Goal: Task Accomplishment & Management: Use online tool/utility

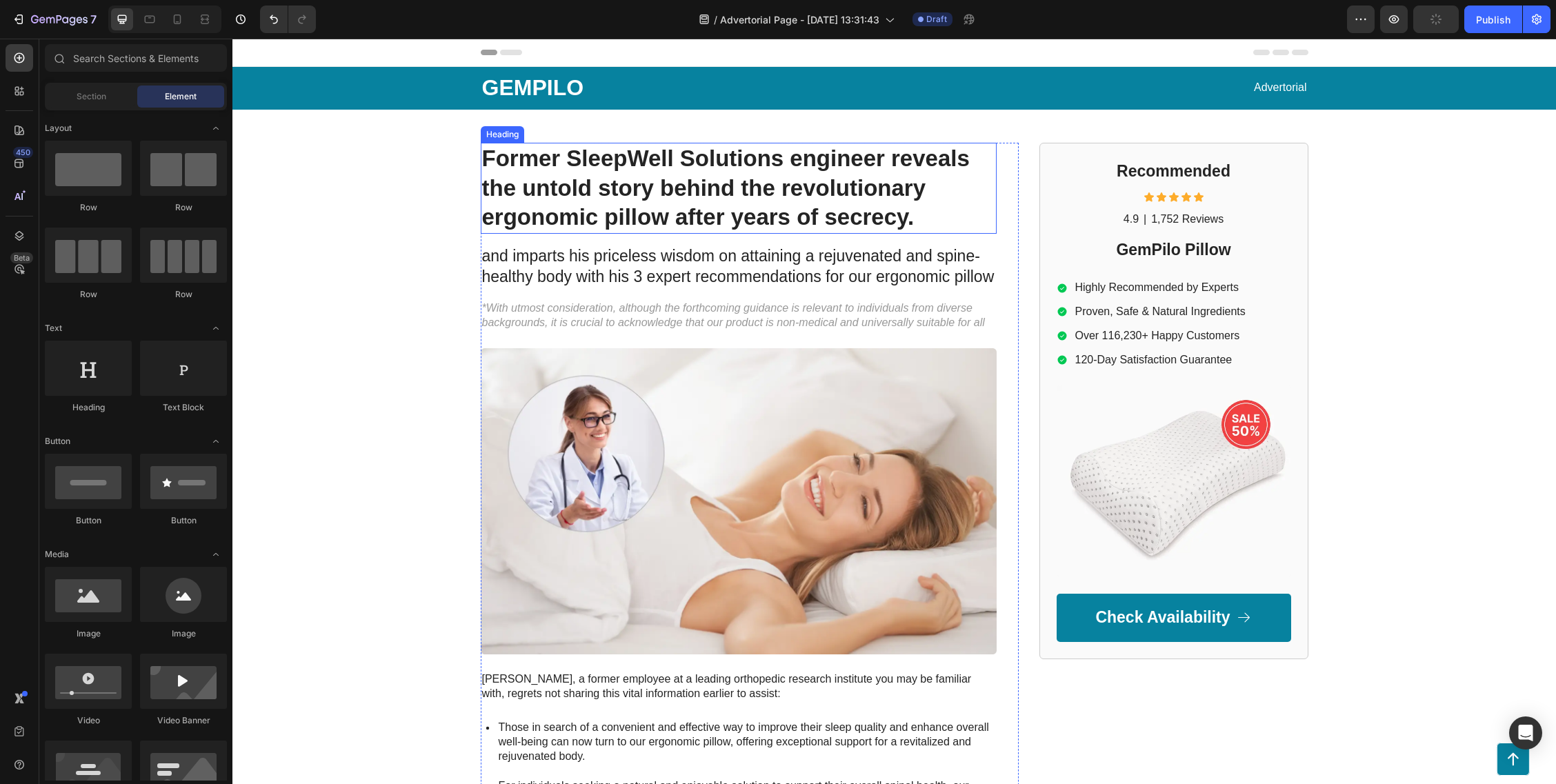
click at [690, 223] on h1 "Former SleepWell Solutions engineer reveals the untold story behind the revolut…" at bounding box center [739, 188] width 516 height 91
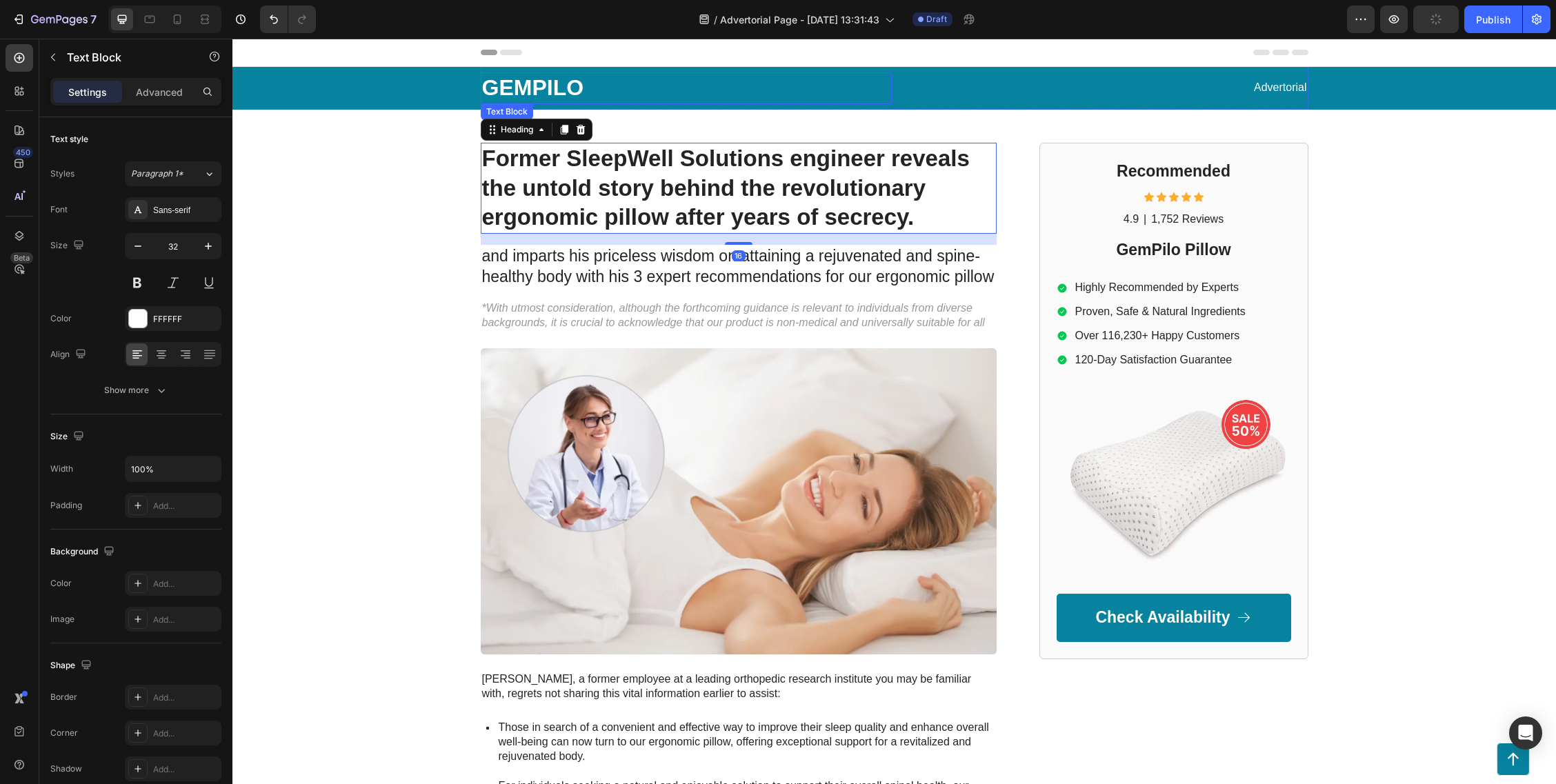
click at [564, 84] on p "GEMPILO" at bounding box center [686, 88] width 409 height 29
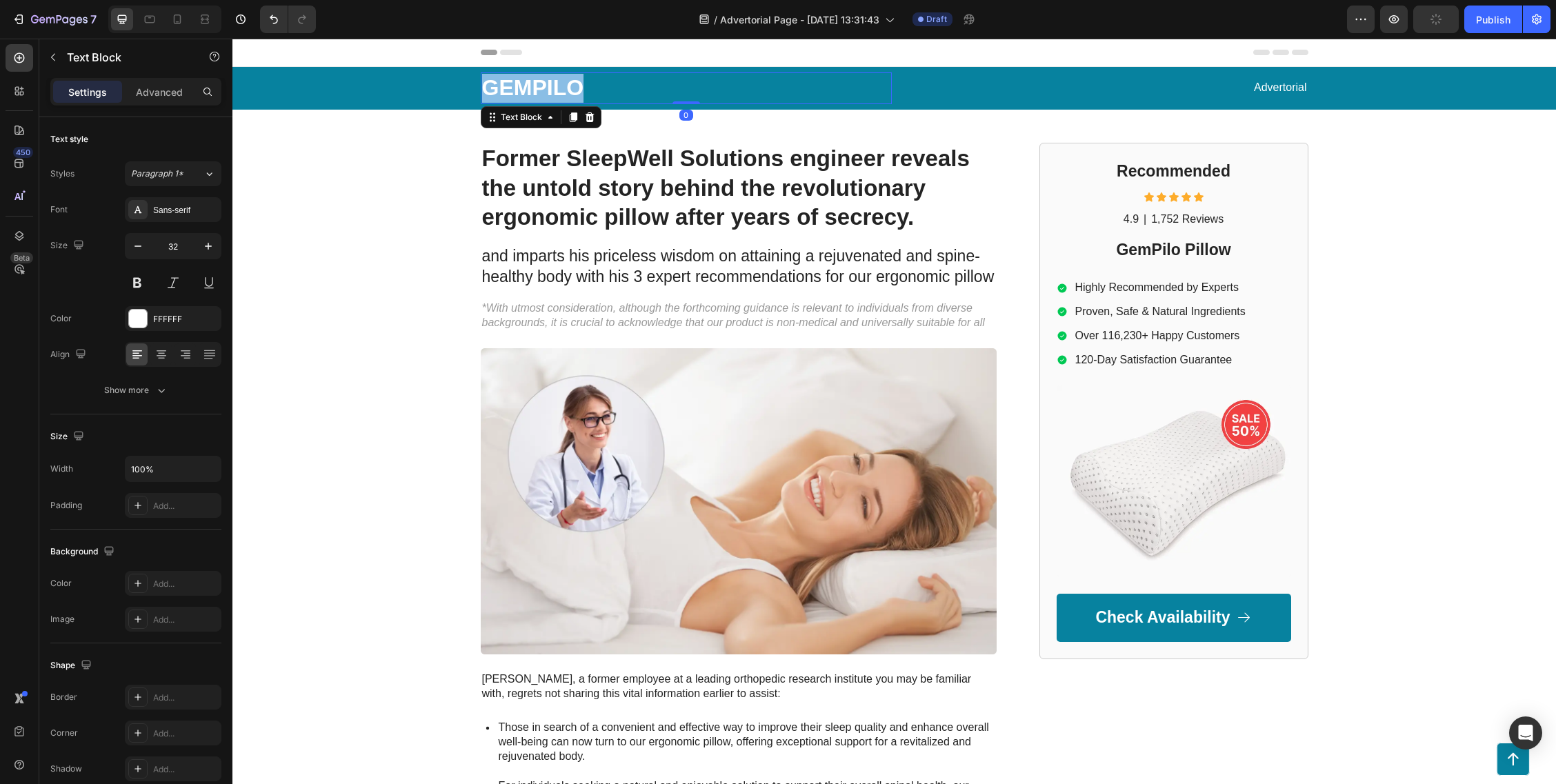
click at [564, 84] on p "GEMPILO" at bounding box center [686, 88] width 409 height 29
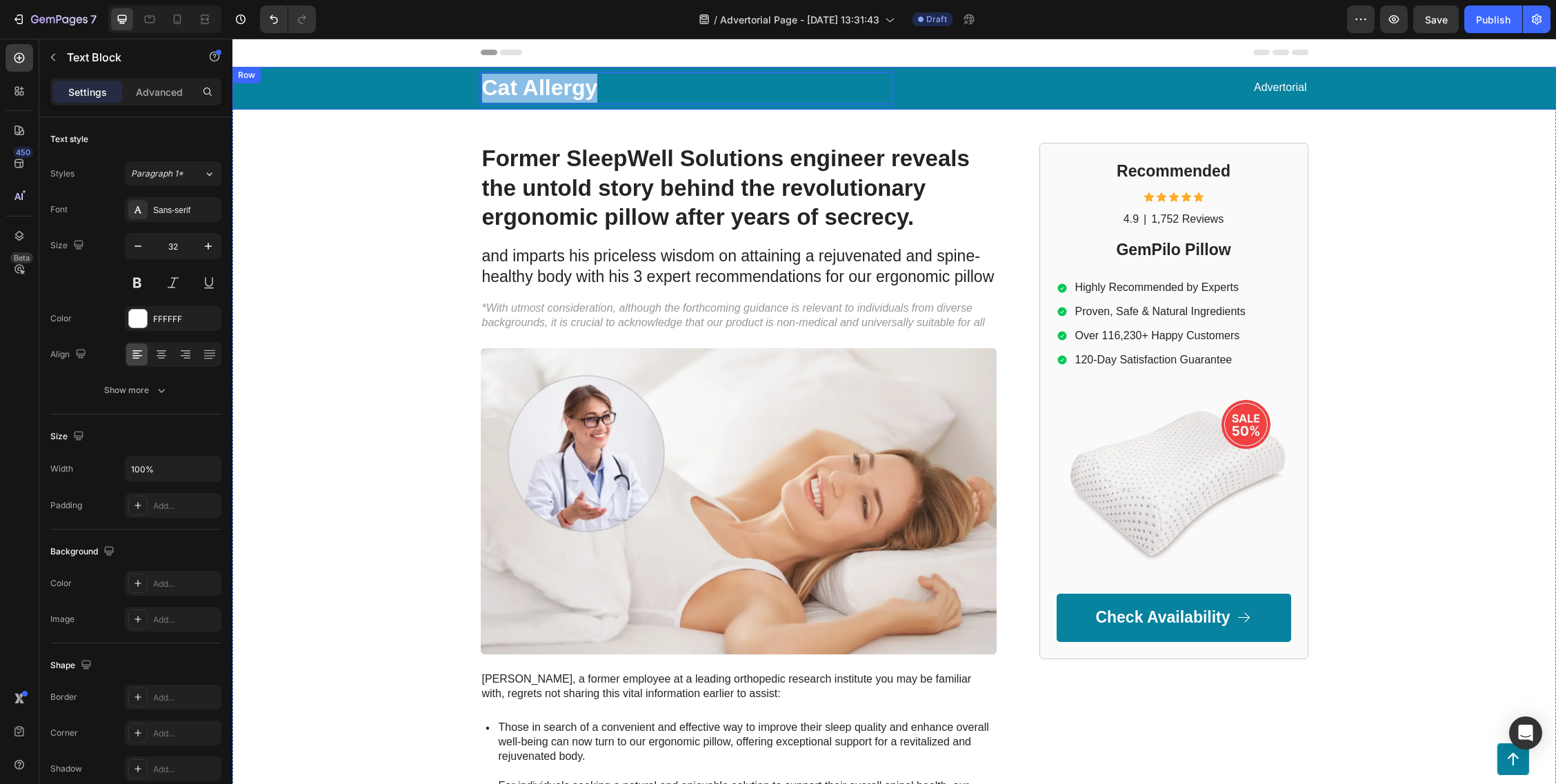
drag, startPoint x: 598, startPoint y: 86, endPoint x: 464, endPoint y: 87, distance: 134.0
click at [464, 87] on div "Cat Allergy Text Block 0 Advertorial Text Block Row" at bounding box center [894, 88] width 1296 height 42
drag, startPoint x: 685, startPoint y: 86, endPoint x: 438, endPoint y: 84, distance: 247.0
click at [438, 84] on div "Allergy Experts MD Text Block 0 Advertorial Text Block Row" at bounding box center [894, 88] width 1296 height 42
drag, startPoint x: 606, startPoint y: 88, endPoint x: 425, endPoint y: 100, distance: 181.4
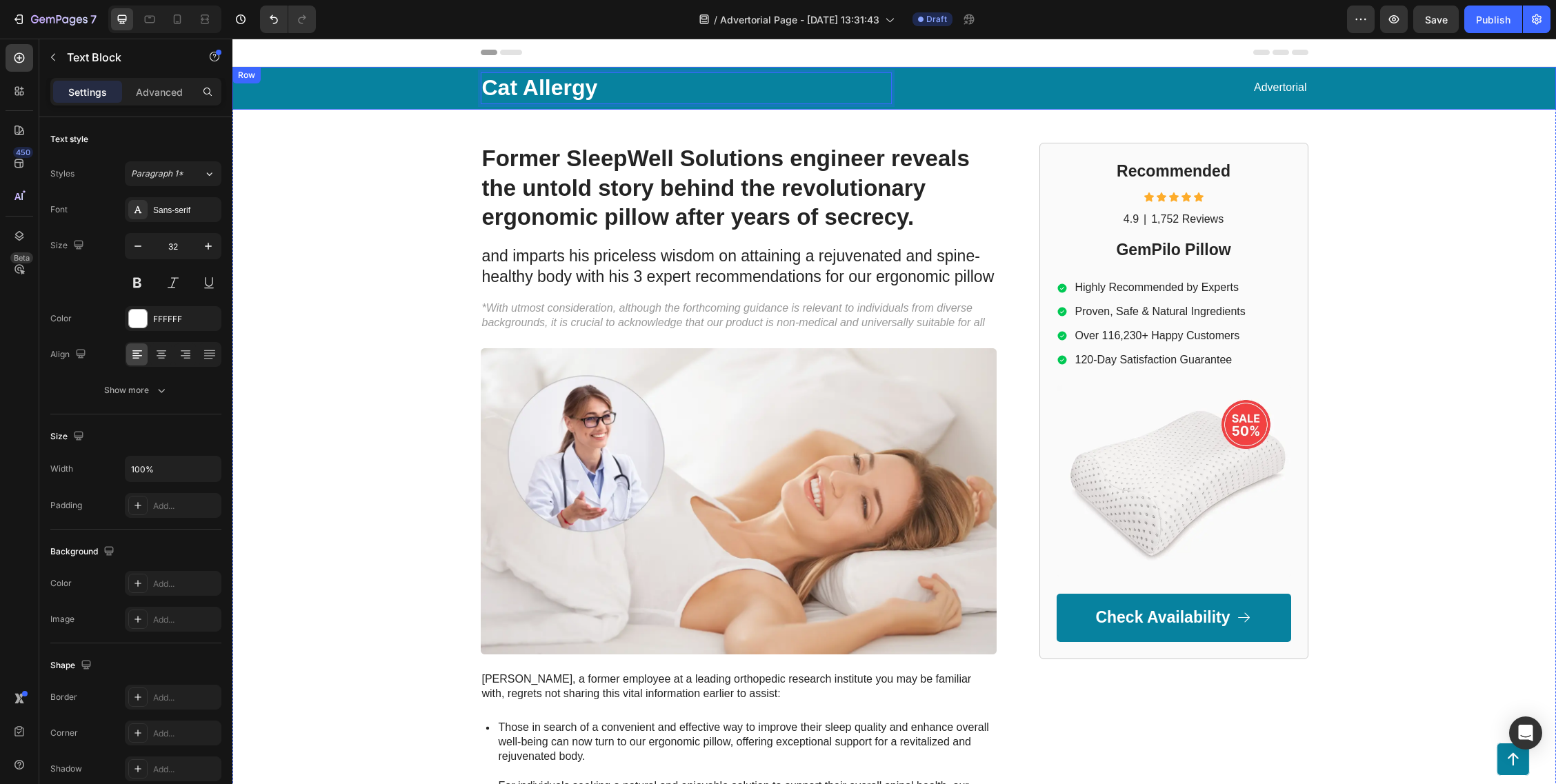
click at [425, 100] on div "Cat Allergy Text Block 0 Advertorial Text Block Row" at bounding box center [894, 88] width 1296 height 42
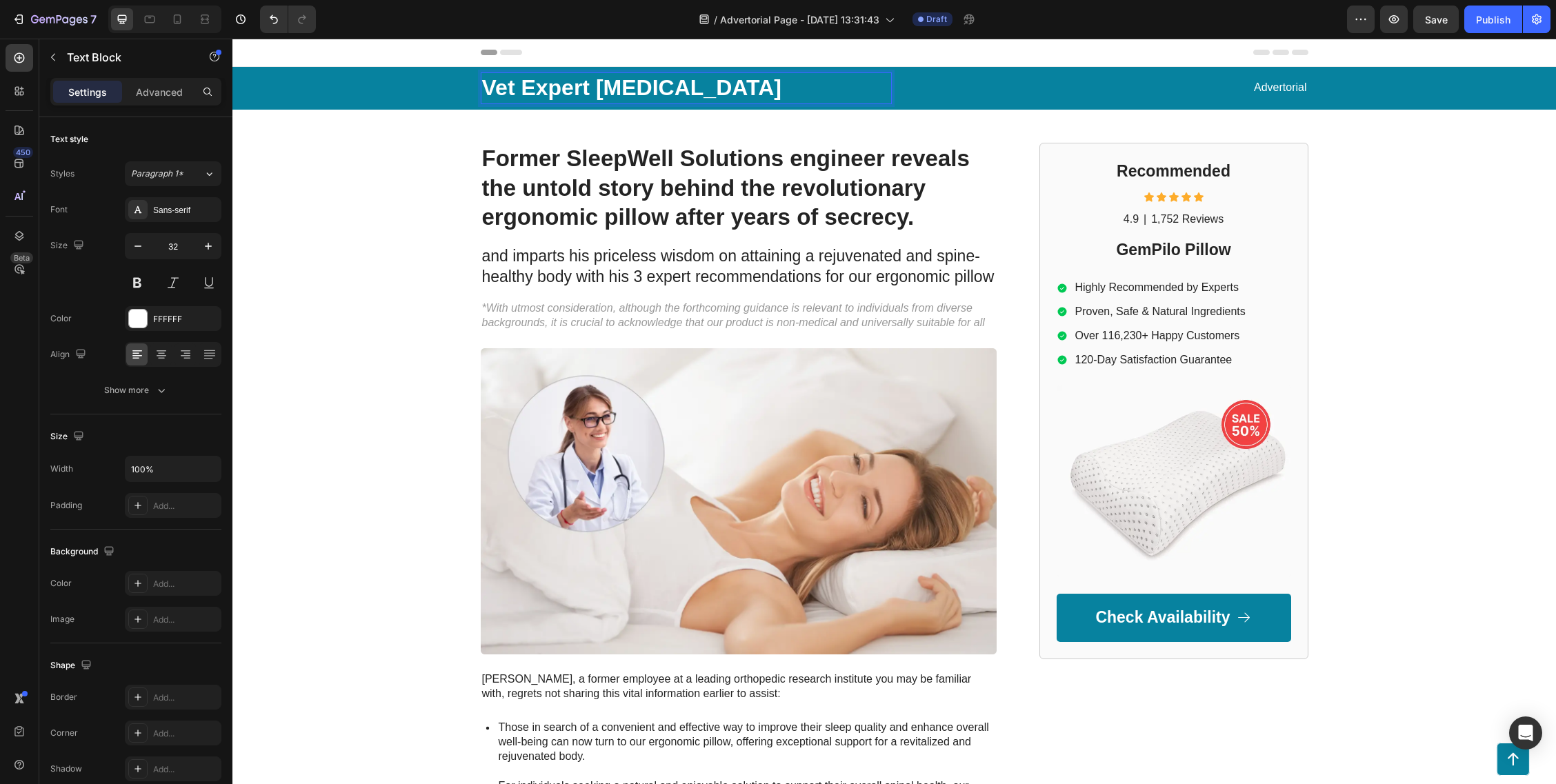
click at [551, 87] on p "Vet Expert [MEDICAL_DATA]" at bounding box center [686, 88] width 409 height 29
click at [615, 83] on p "Vet [MEDICAL_DATA]" at bounding box center [686, 88] width 409 height 29
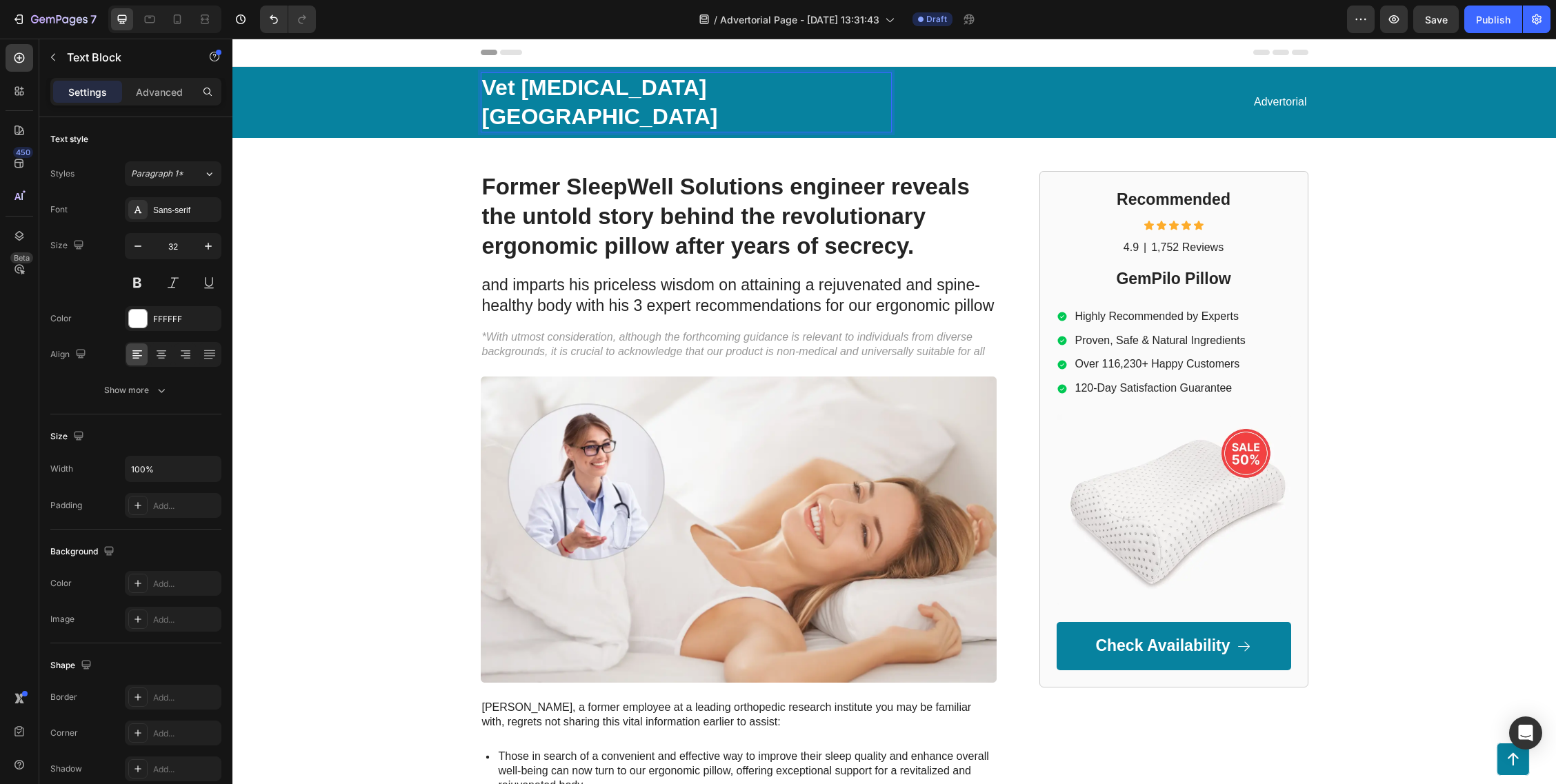
click at [602, 91] on p "Vet [MEDICAL_DATA] [GEOGRAPHIC_DATA]" at bounding box center [686, 102] width 409 height 57
click at [610, 86] on p "Vet [MEDICAL_DATA] [GEOGRAPHIC_DATA]" at bounding box center [686, 102] width 409 height 57
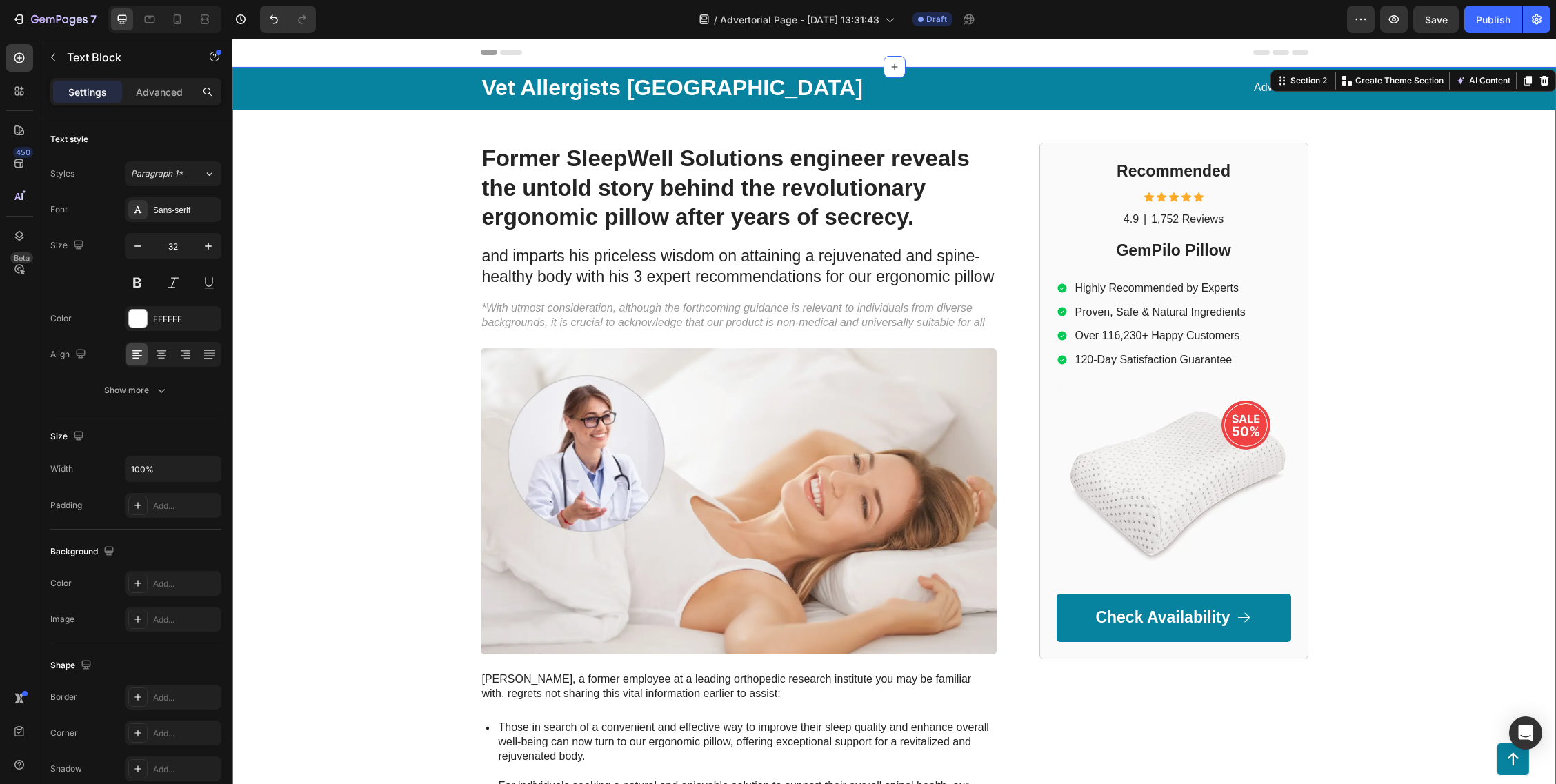
click at [427, 220] on div "Vet Allergists USA Text Block Advertorial Text Block Row Row Former SleepWell S…" at bounding box center [894, 598] width 1323 height 1063
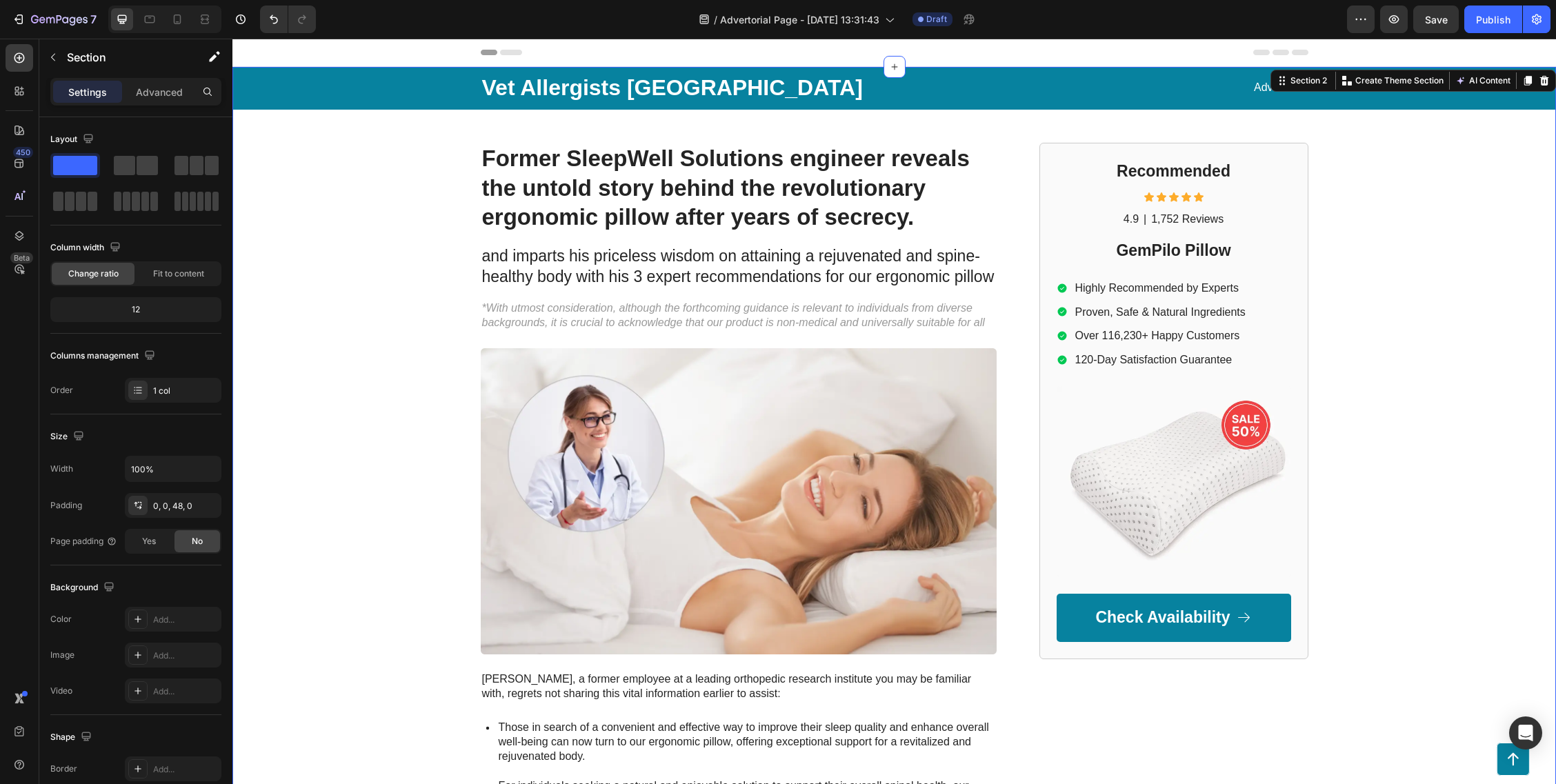
click at [427, 220] on div "Vet Allergists USA Text Block Advertorial Text Block Row Row Former SleepWell S…" at bounding box center [894, 598] width 1323 height 1063
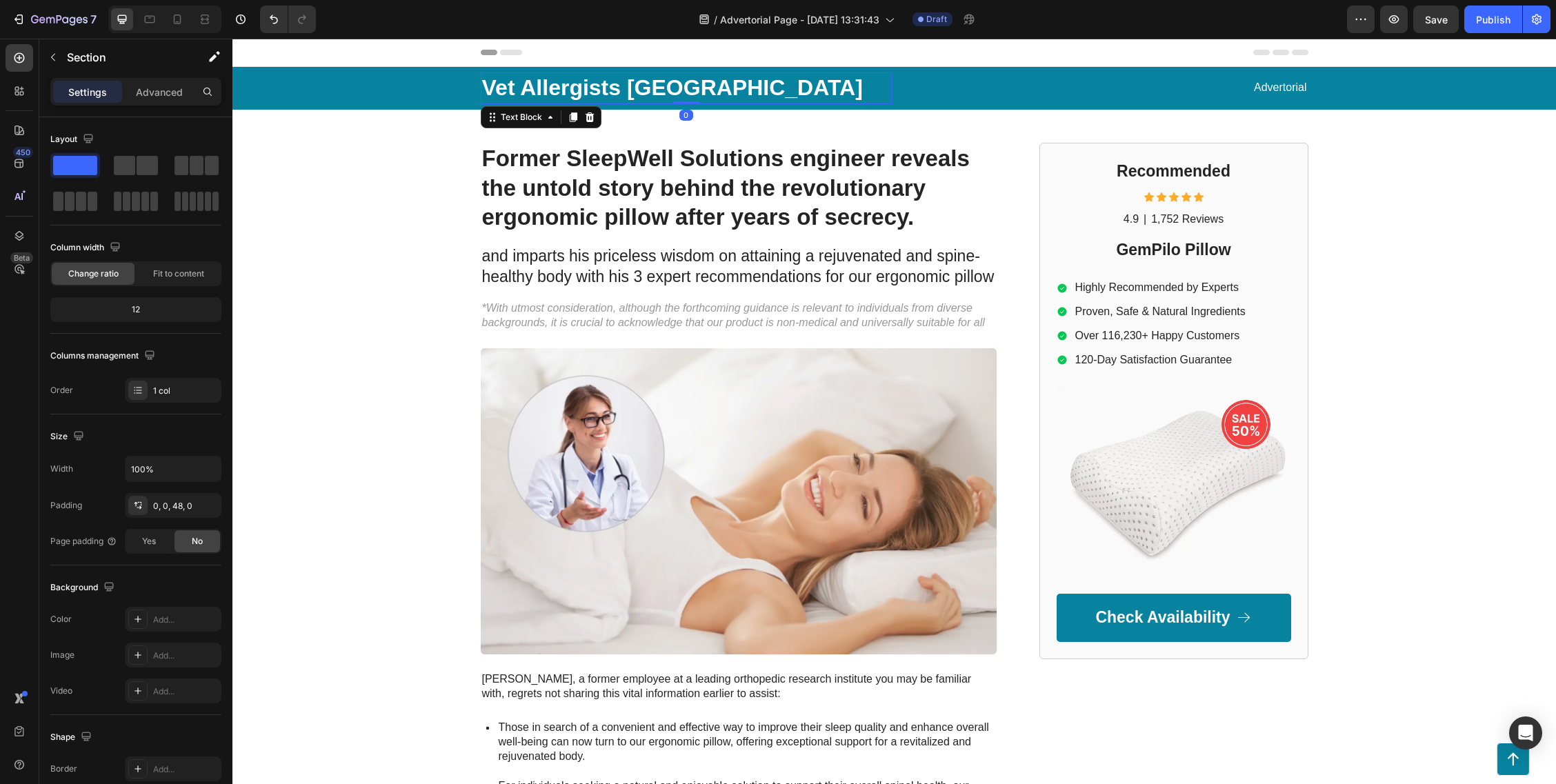
click at [661, 94] on p "Vet Allergists [GEOGRAPHIC_DATA]" at bounding box center [686, 88] width 409 height 29
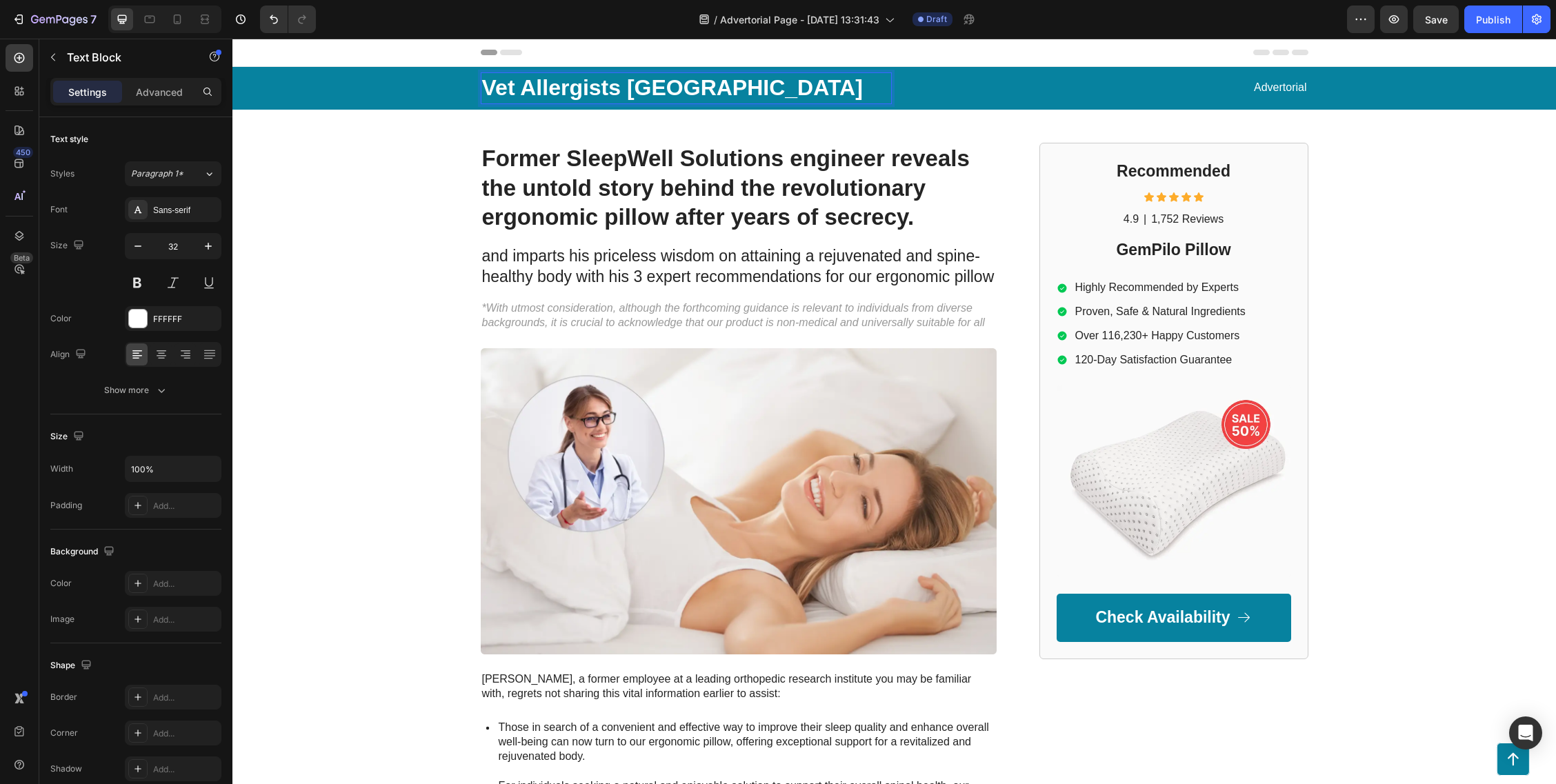
click at [641, 85] on p "Vet Allergists [GEOGRAPHIC_DATA]" at bounding box center [686, 88] width 409 height 29
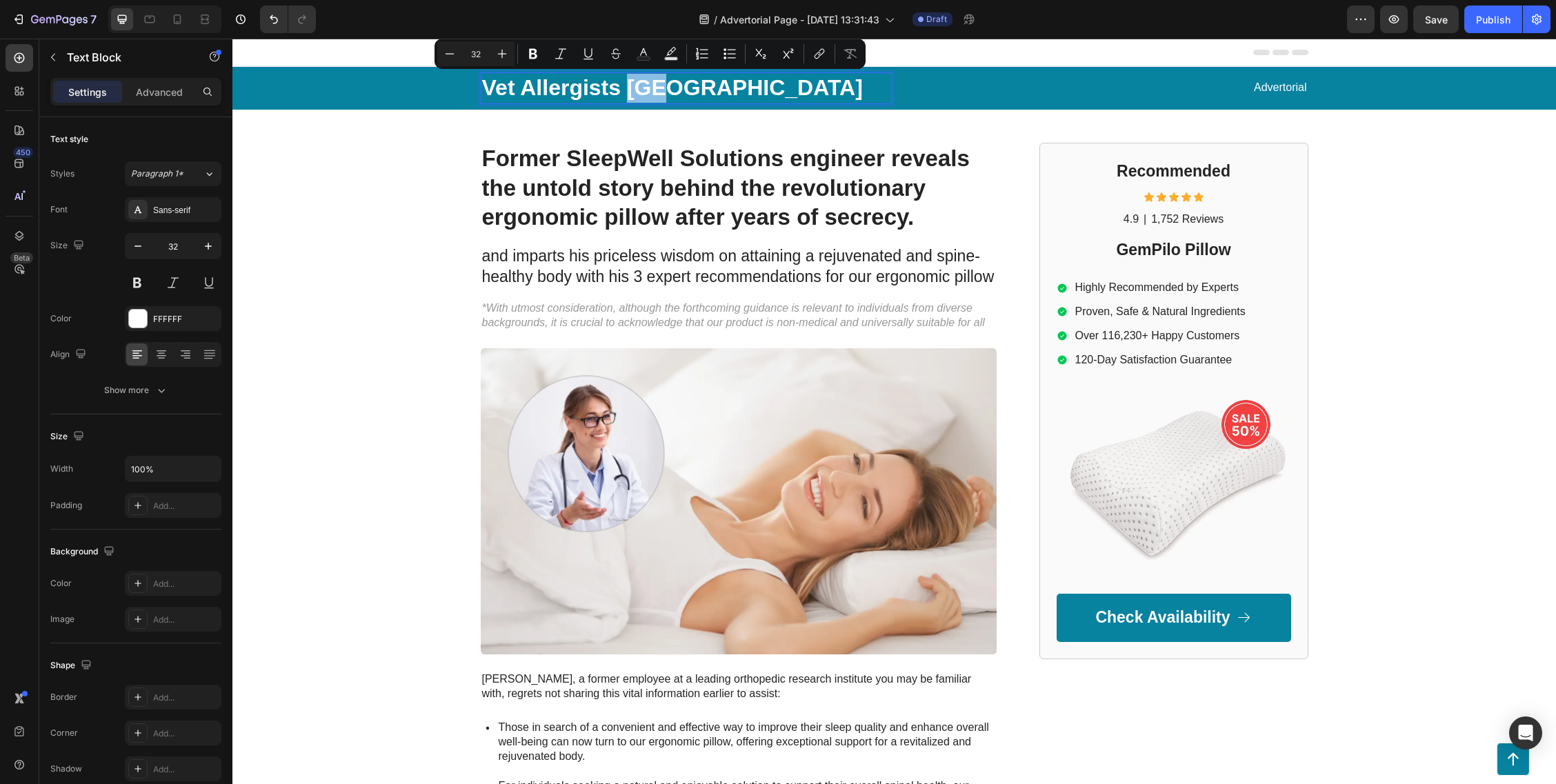
click at [629, 88] on p "Vet Allergists [GEOGRAPHIC_DATA]" at bounding box center [686, 88] width 409 height 29
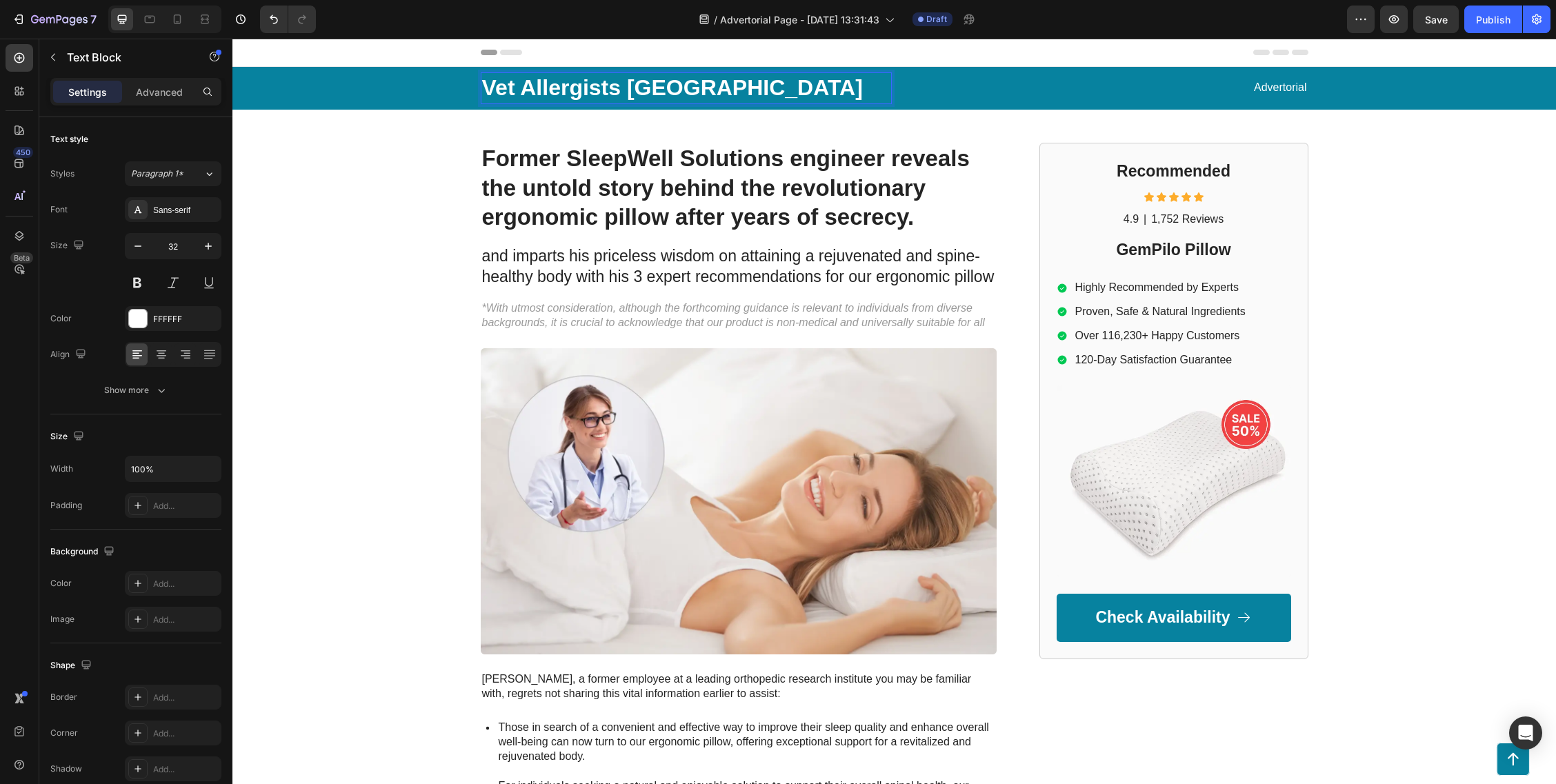
click at [569, 87] on p "Vet Allergists [GEOGRAPHIC_DATA]" at bounding box center [686, 88] width 409 height 29
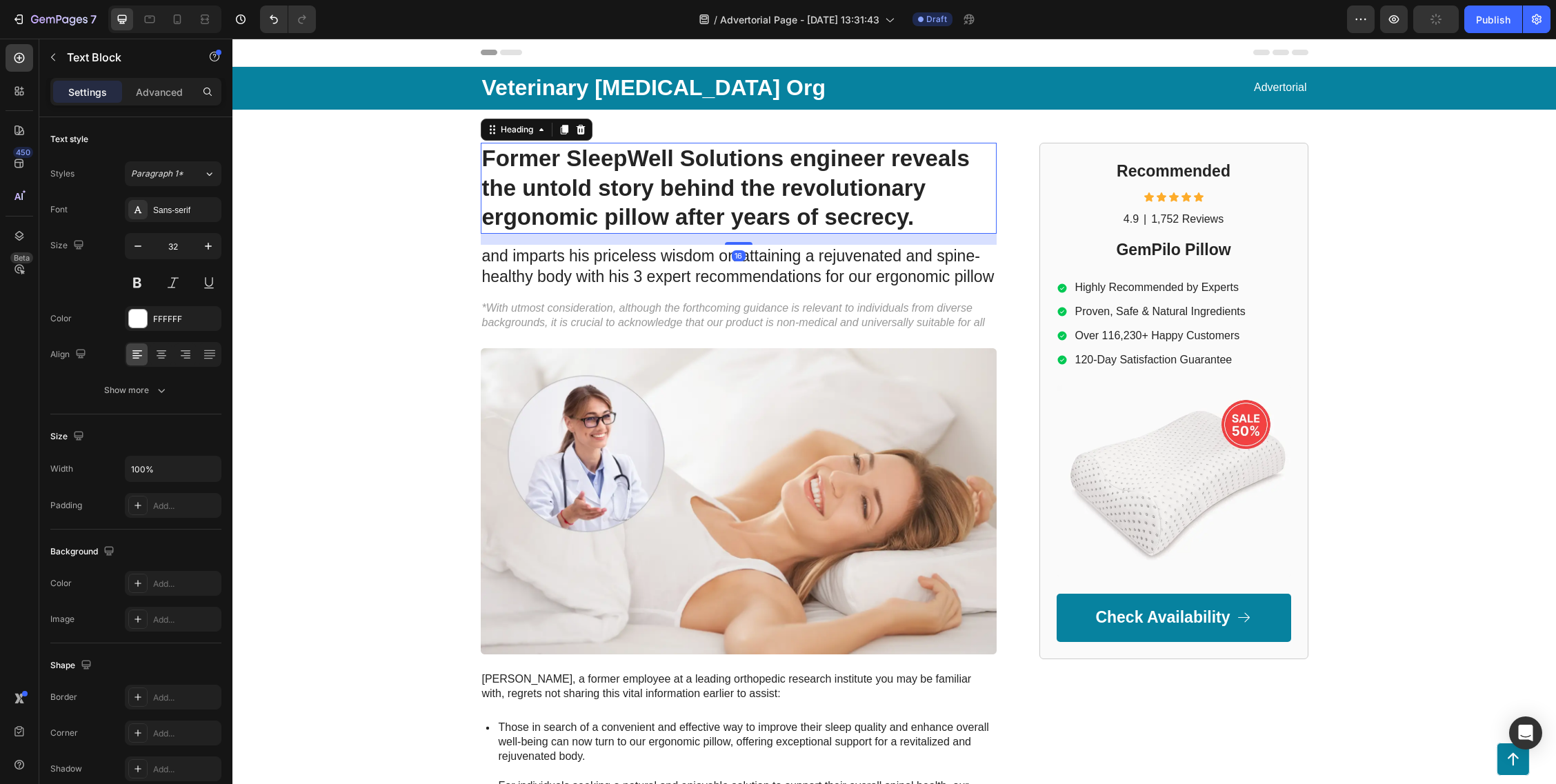
click at [682, 163] on h1 "Former SleepWell Solutions engineer reveals the untold story behind the revolut…" at bounding box center [739, 188] width 516 height 91
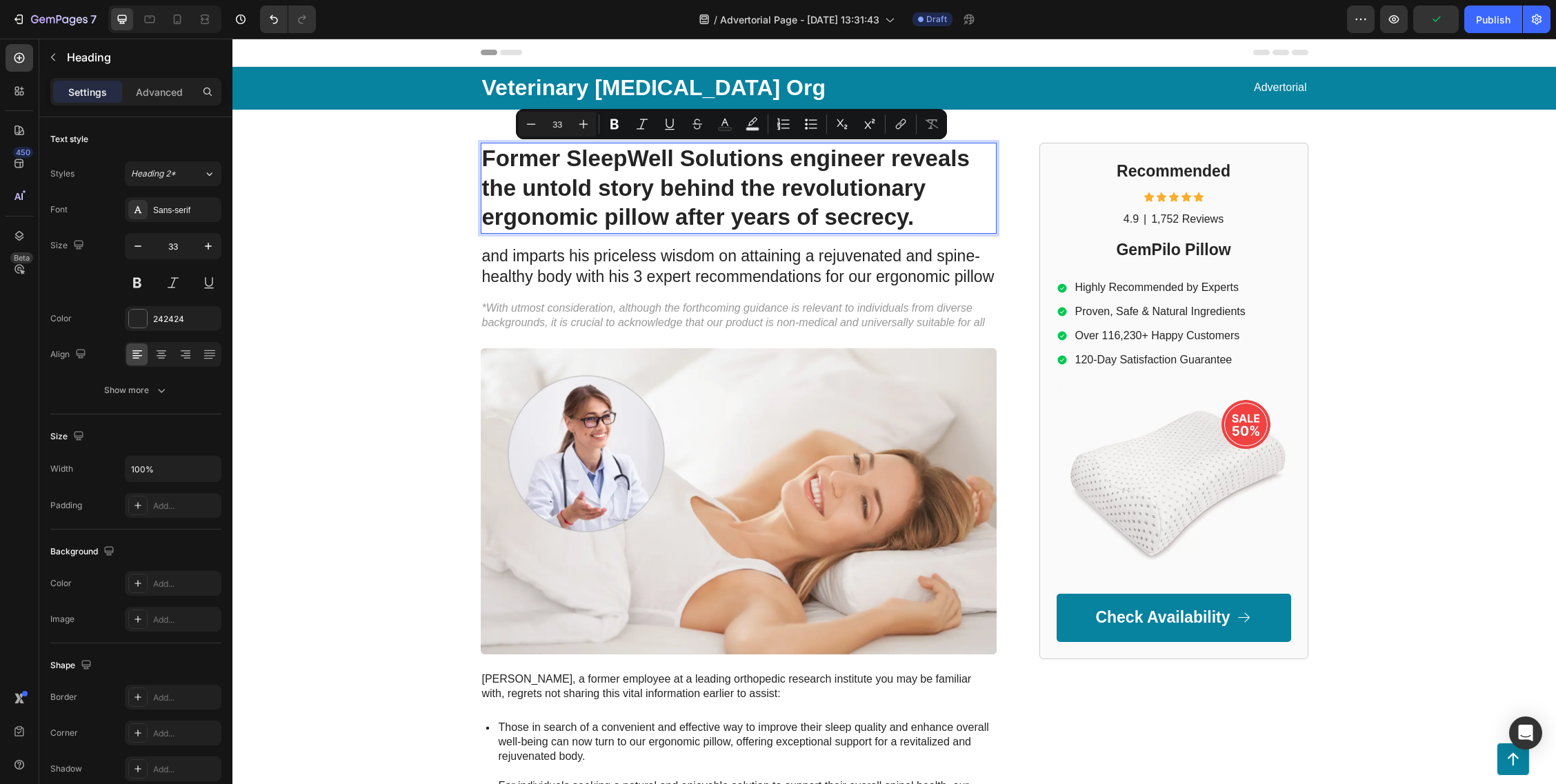
click at [662, 184] on p "Former SleepWell Solutions engineer reveals the untold story behind the revolut…" at bounding box center [738, 188] width 513 height 89
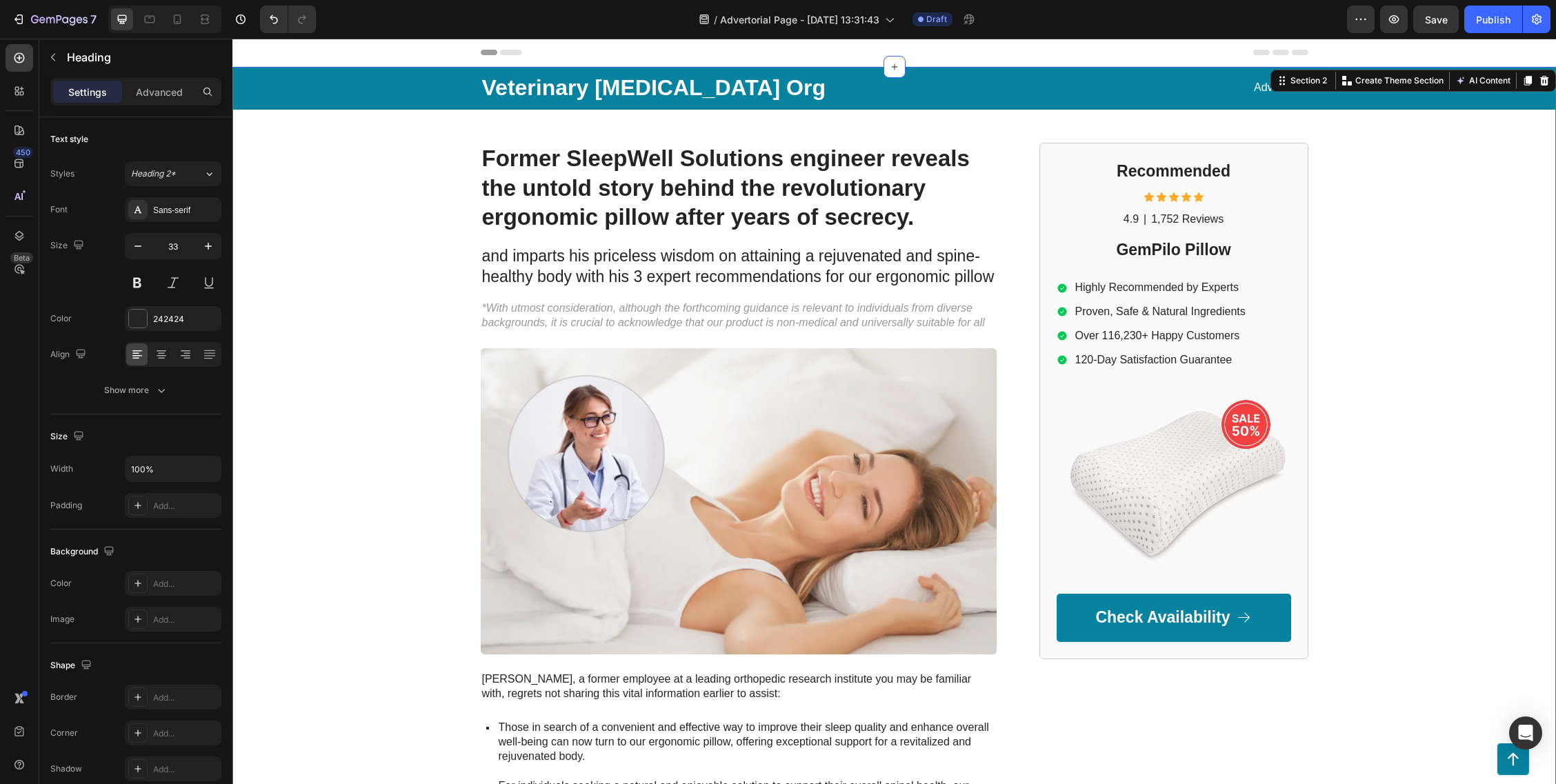
click at [244, 449] on div "Veterinary [MEDICAL_DATA] Org Text Block Advertorial Text Block Row Row Former …" at bounding box center [894, 598] width 1323 height 1063
click at [838, 195] on p "Former SleepWell Solutions engineer reveals the untold story behind the revolut…" at bounding box center [738, 188] width 513 height 89
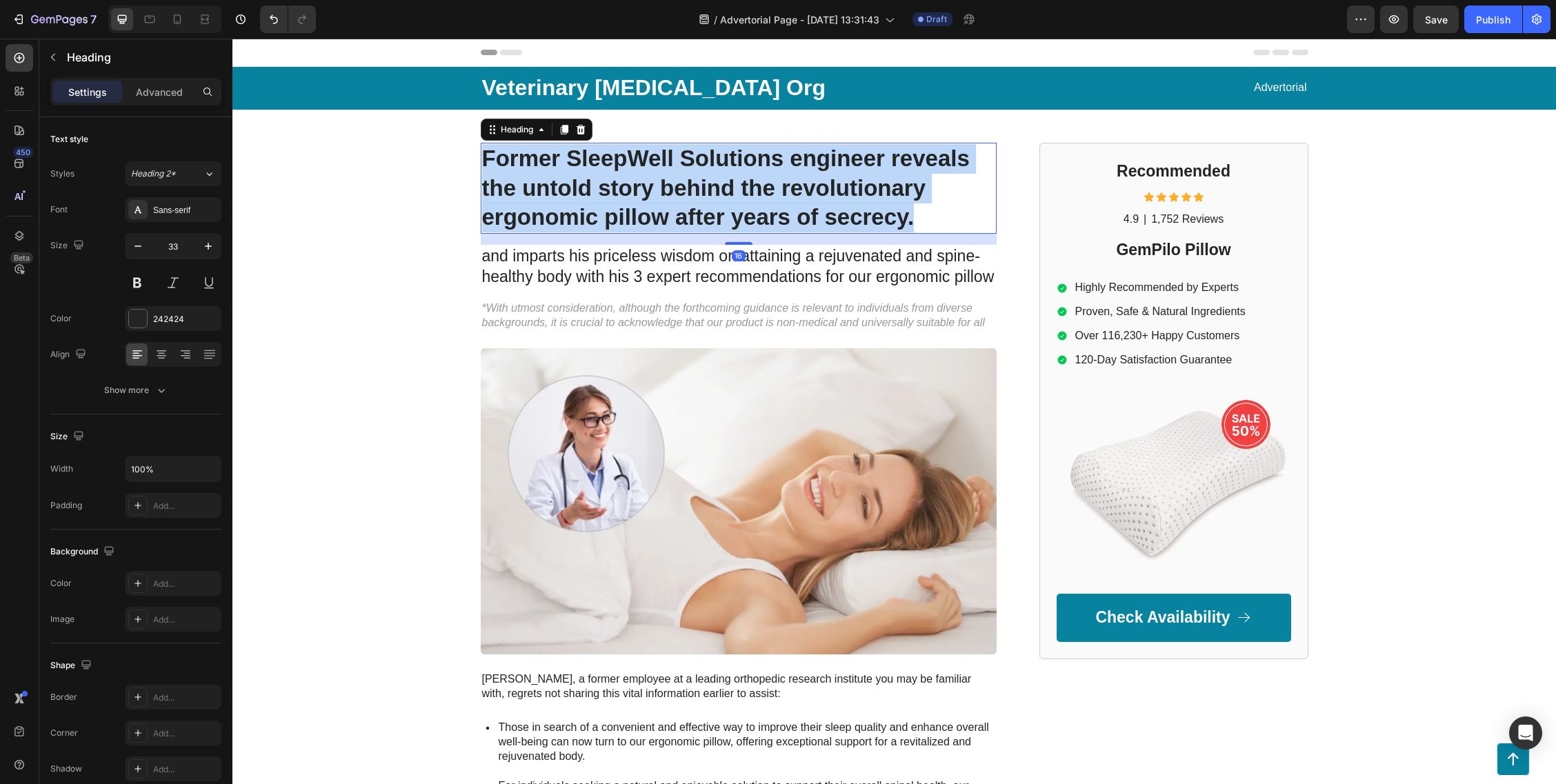
click at [838, 195] on p "Former SleepWell Solutions engineer reveals the untold story behind the revolut…" at bounding box center [738, 188] width 513 height 89
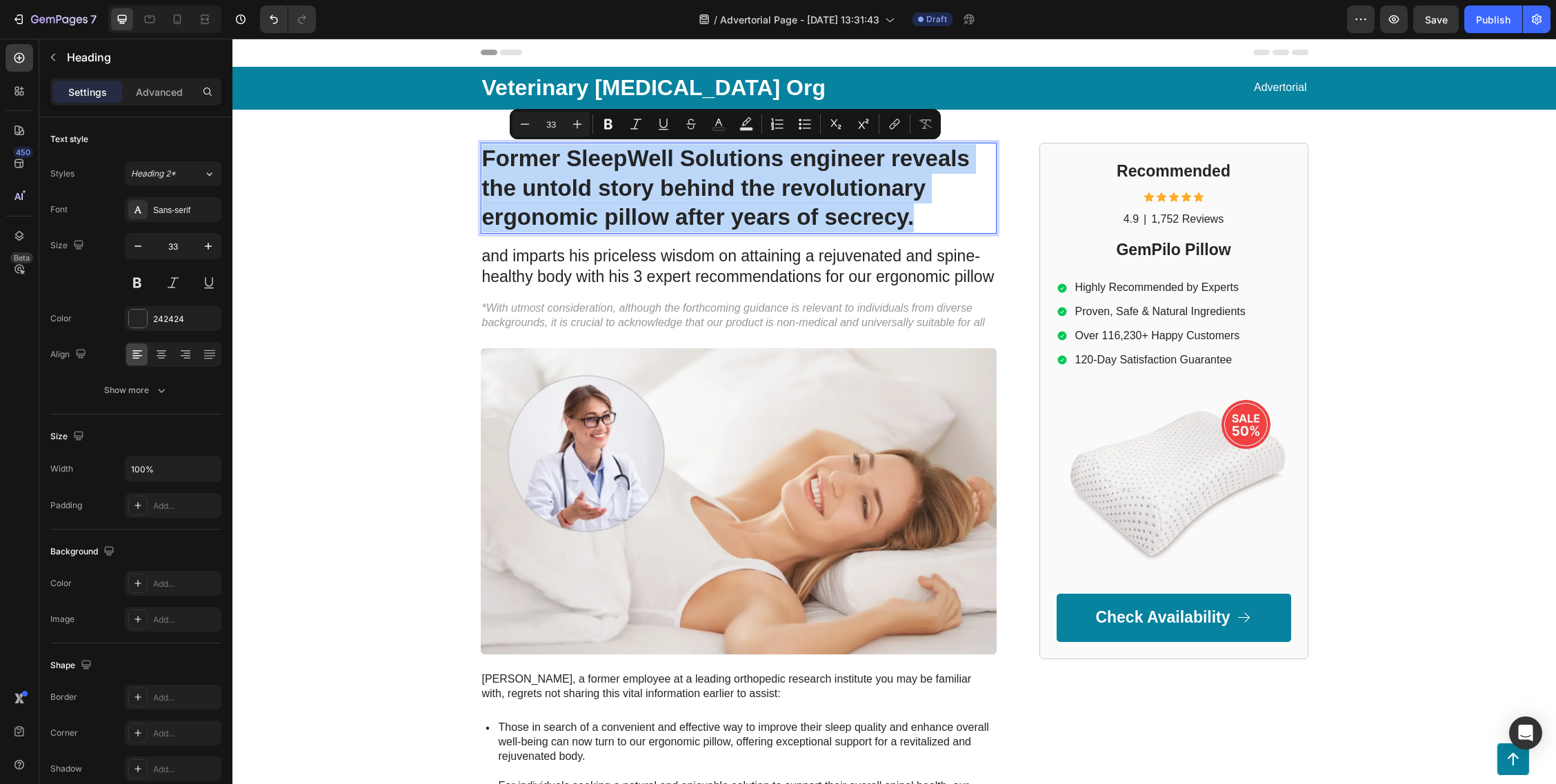
copy p "Former SleepWell Solutions engineer reveals the untold story behind the revolut…"
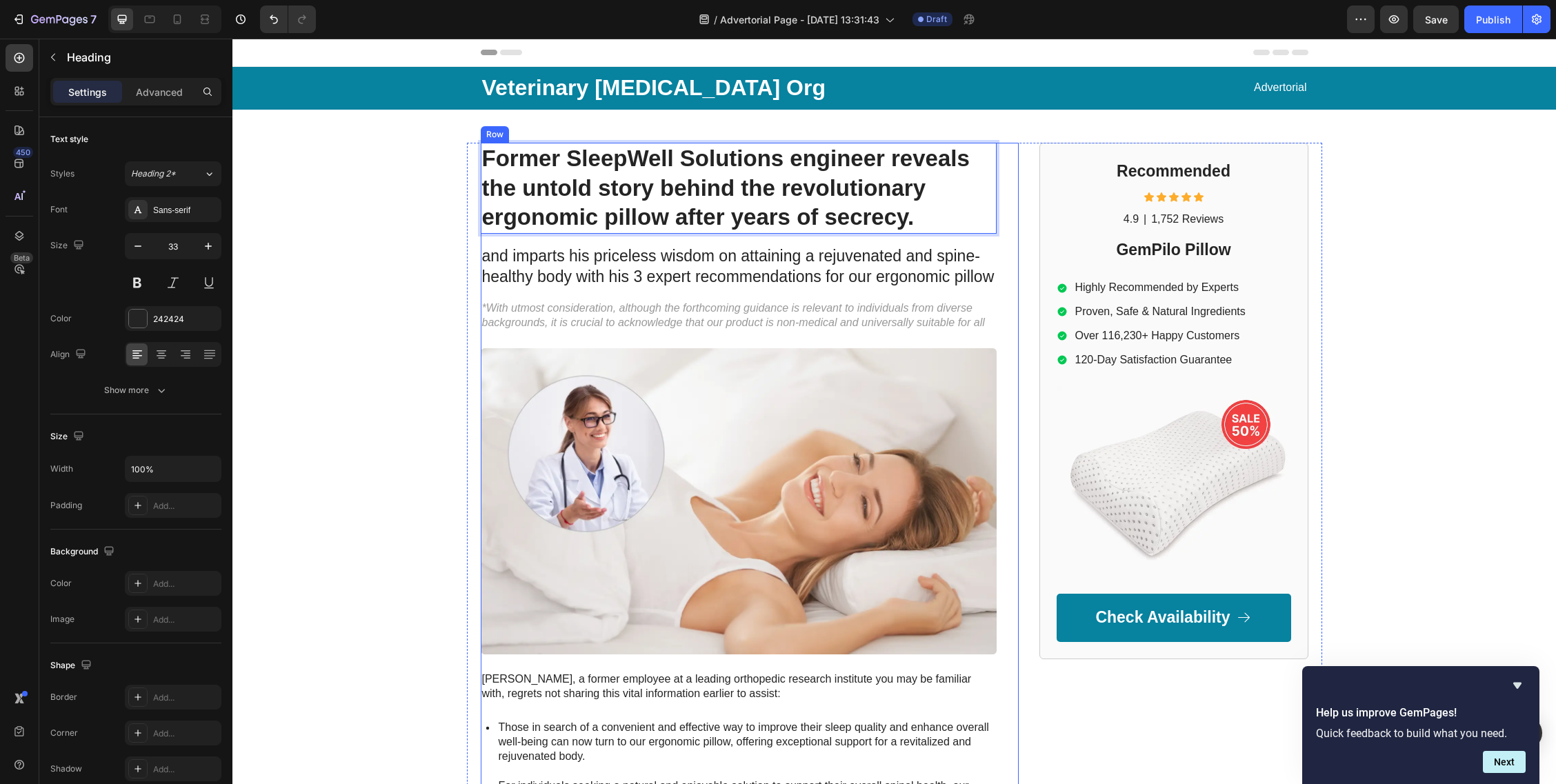
drag, startPoint x: 495, startPoint y: 159, endPoint x: 784, endPoint y: 237, distance: 299.3
click at [784, 237] on div "Former SleepWell Solutions engineer reveals the untold story behind the revolut…" at bounding box center [739, 636] width 516 height 987
click at [492, 155] on p "Former SleepWell Solutions engineer reveals the untold story behind the revolut…" at bounding box center [738, 188] width 513 height 89
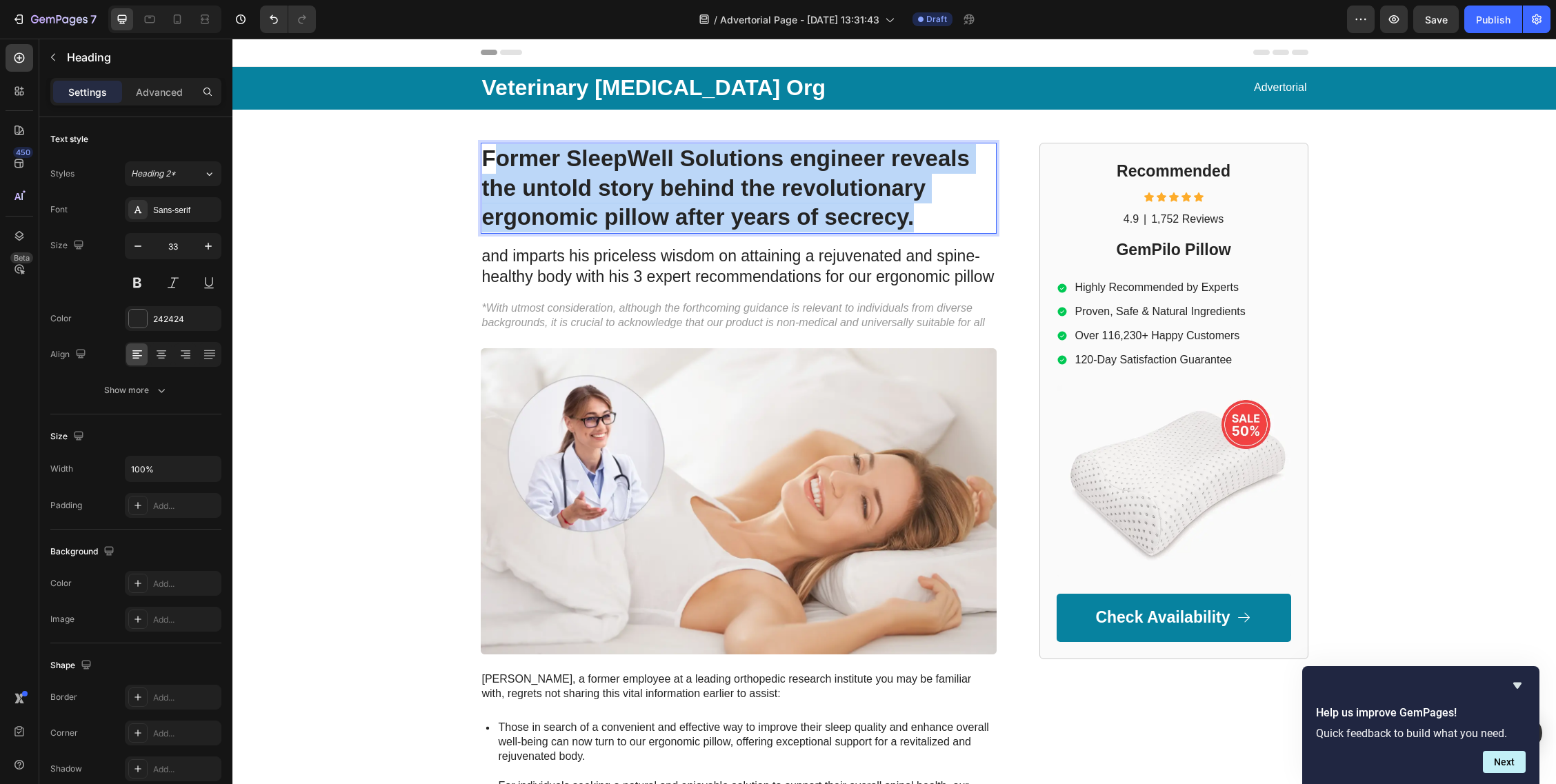
drag, startPoint x: 498, startPoint y: 159, endPoint x: 922, endPoint y: 225, distance: 429.1
click at [922, 225] on p "Former SleepWell Solutions engineer reveals the untold story behind the revolut…" at bounding box center [738, 188] width 513 height 89
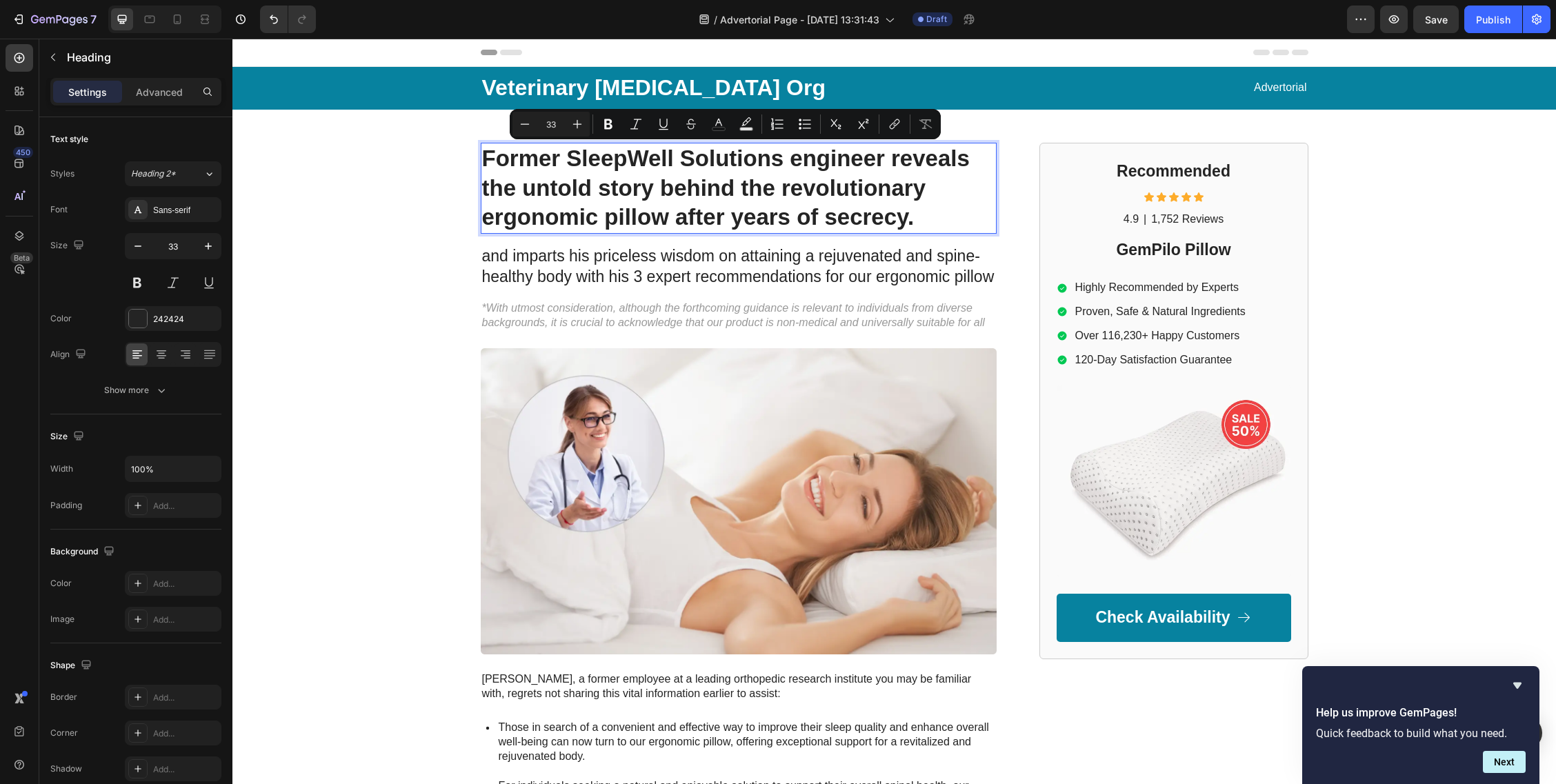
click at [596, 159] on p "Former SleepWell Solutions engineer reveals the untold story behind the revolut…" at bounding box center [738, 188] width 513 height 89
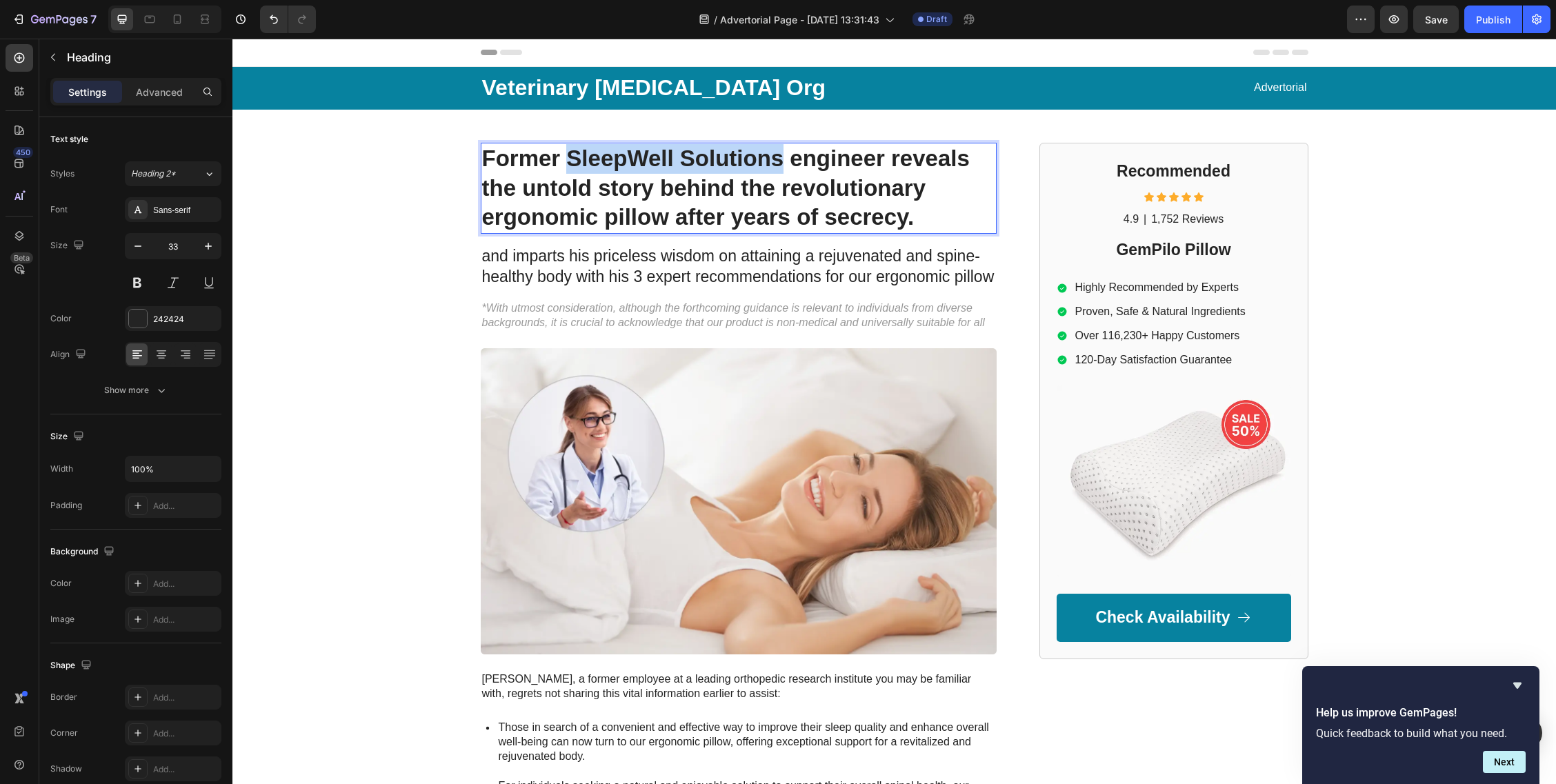
drag, startPoint x: 567, startPoint y: 157, endPoint x: 780, endPoint y: 164, distance: 213.1
click at [780, 164] on p "Former SleepWell Solutions engineer reveals the untold story behind the revolut…" at bounding box center [738, 188] width 513 height 89
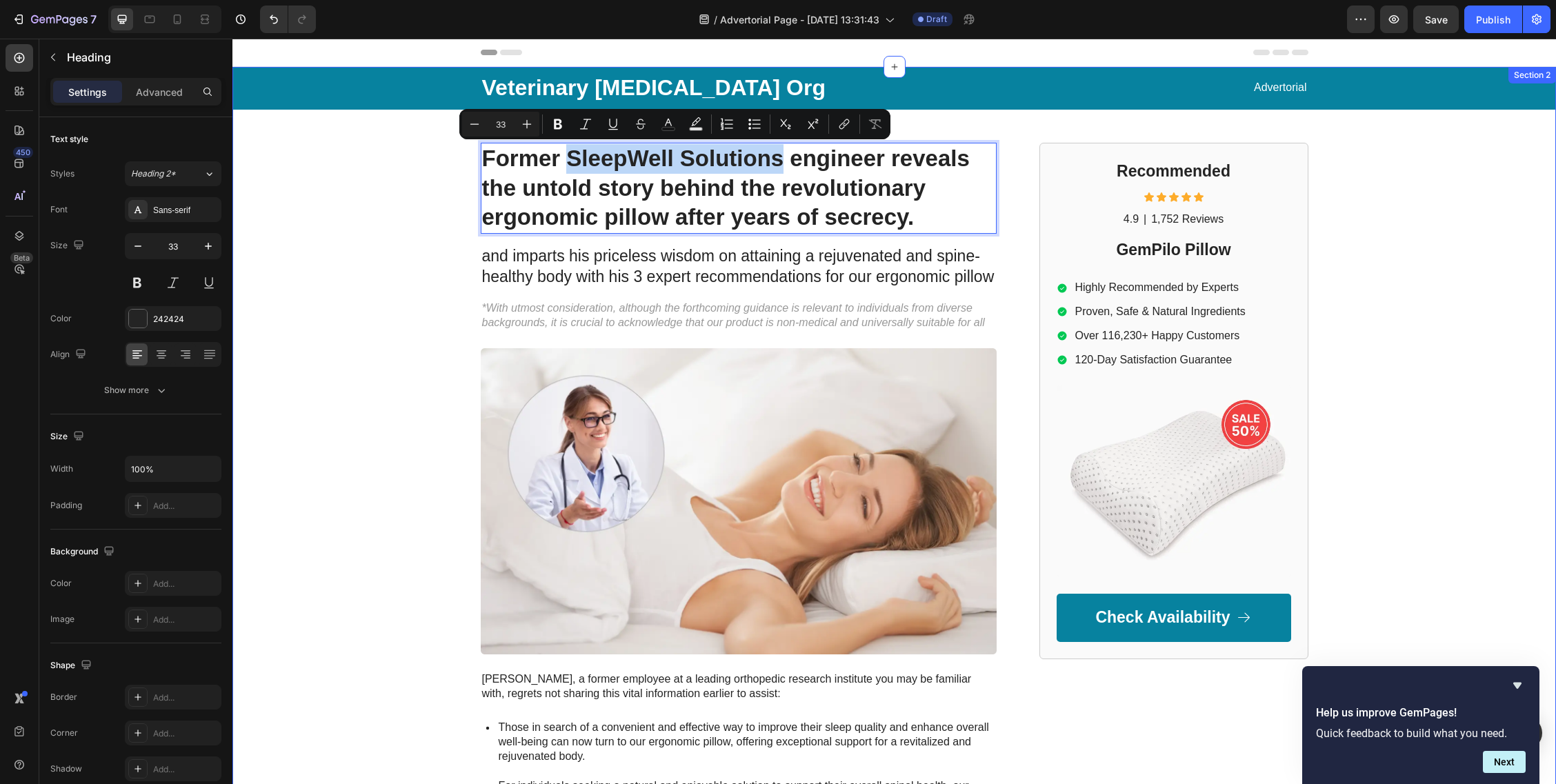
click at [354, 199] on div "Veterinary [MEDICAL_DATA] Org Text Block Advertorial Text Block Row Row Former …" at bounding box center [894, 598] width 1323 height 1063
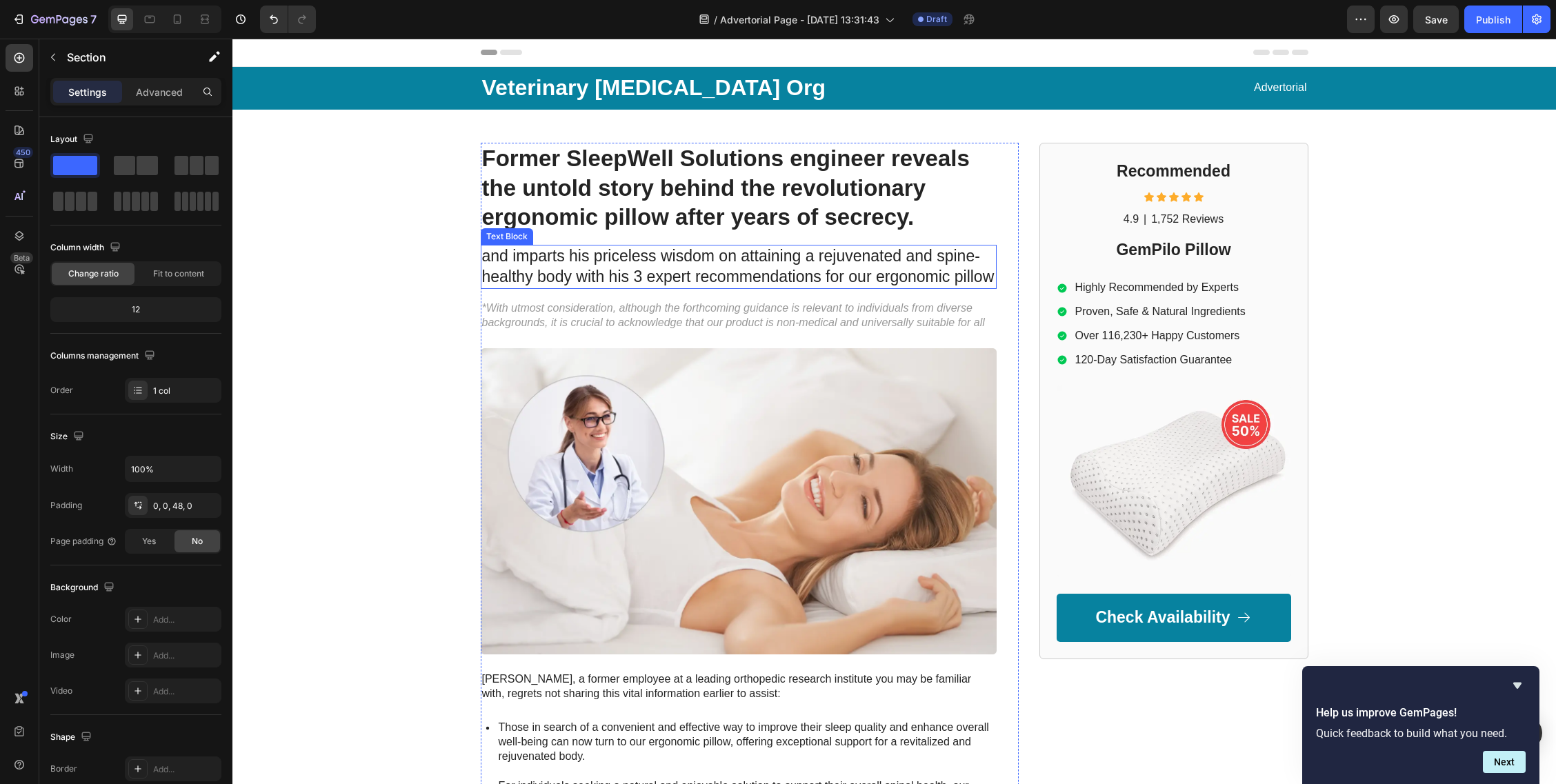
scroll to position [34, 0]
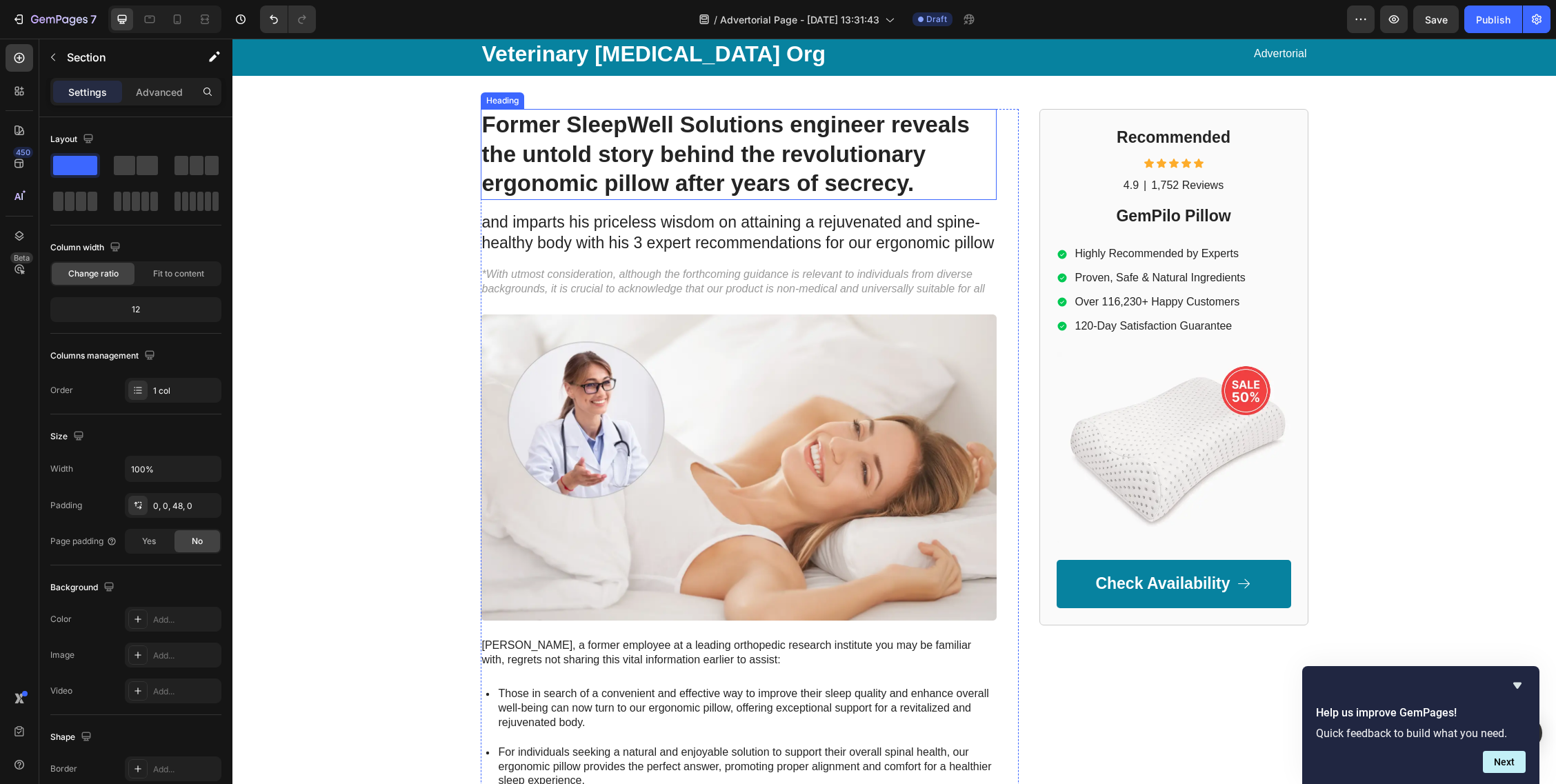
click at [636, 133] on h1 "Former SleepWell Solutions engineer reveals the untold story behind the revolut…" at bounding box center [739, 154] width 516 height 91
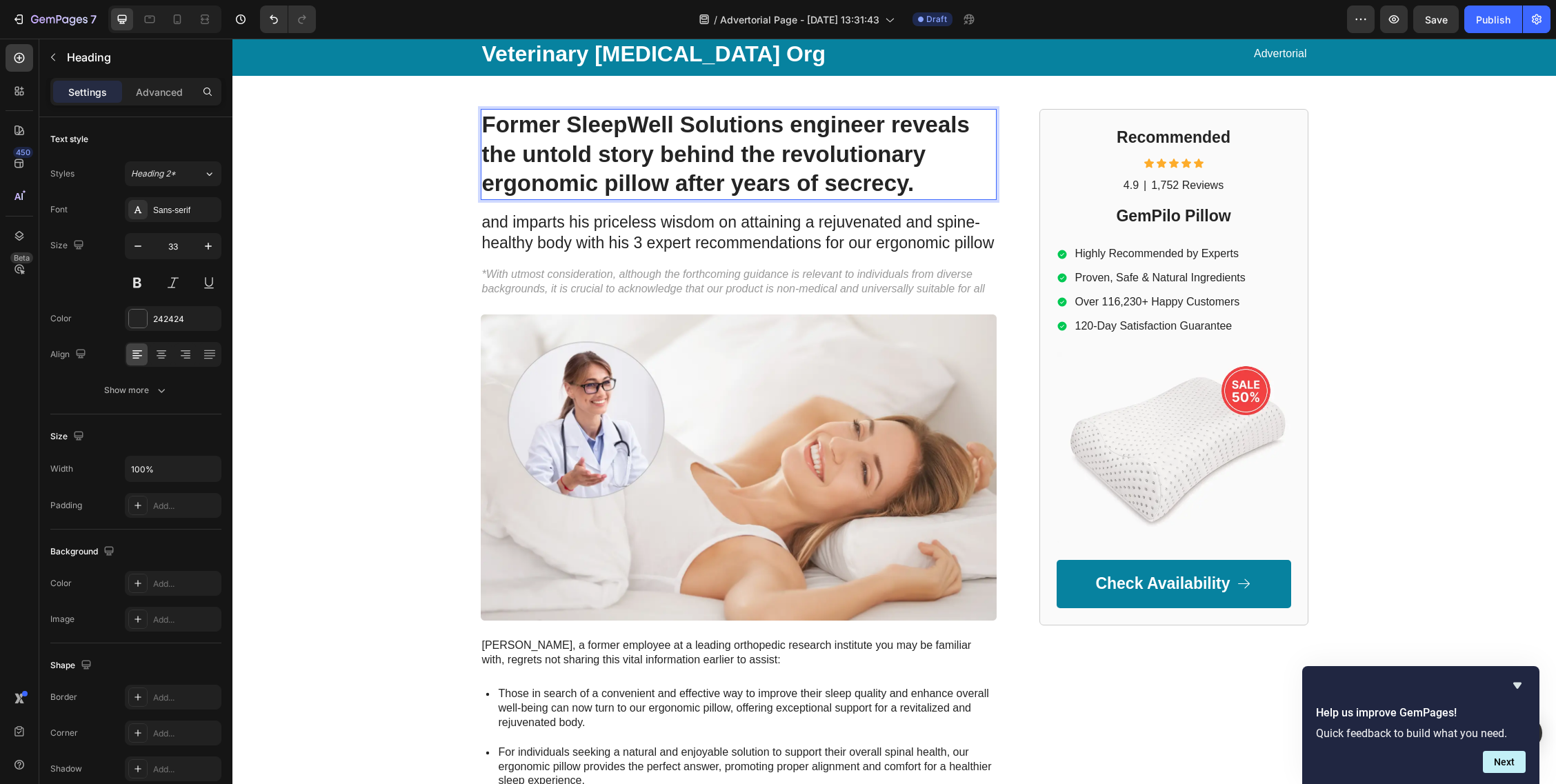
click at [631, 134] on h1 "Former SleepWell Solutions engineer reveals the untold story behind the revolut…" at bounding box center [739, 154] width 516 height 91
click at [631, 134] on p "Former SleepWell Solutions engineer reveals the untold story behind the revolut…" at bounding box center [738, 154] width 513 height 89
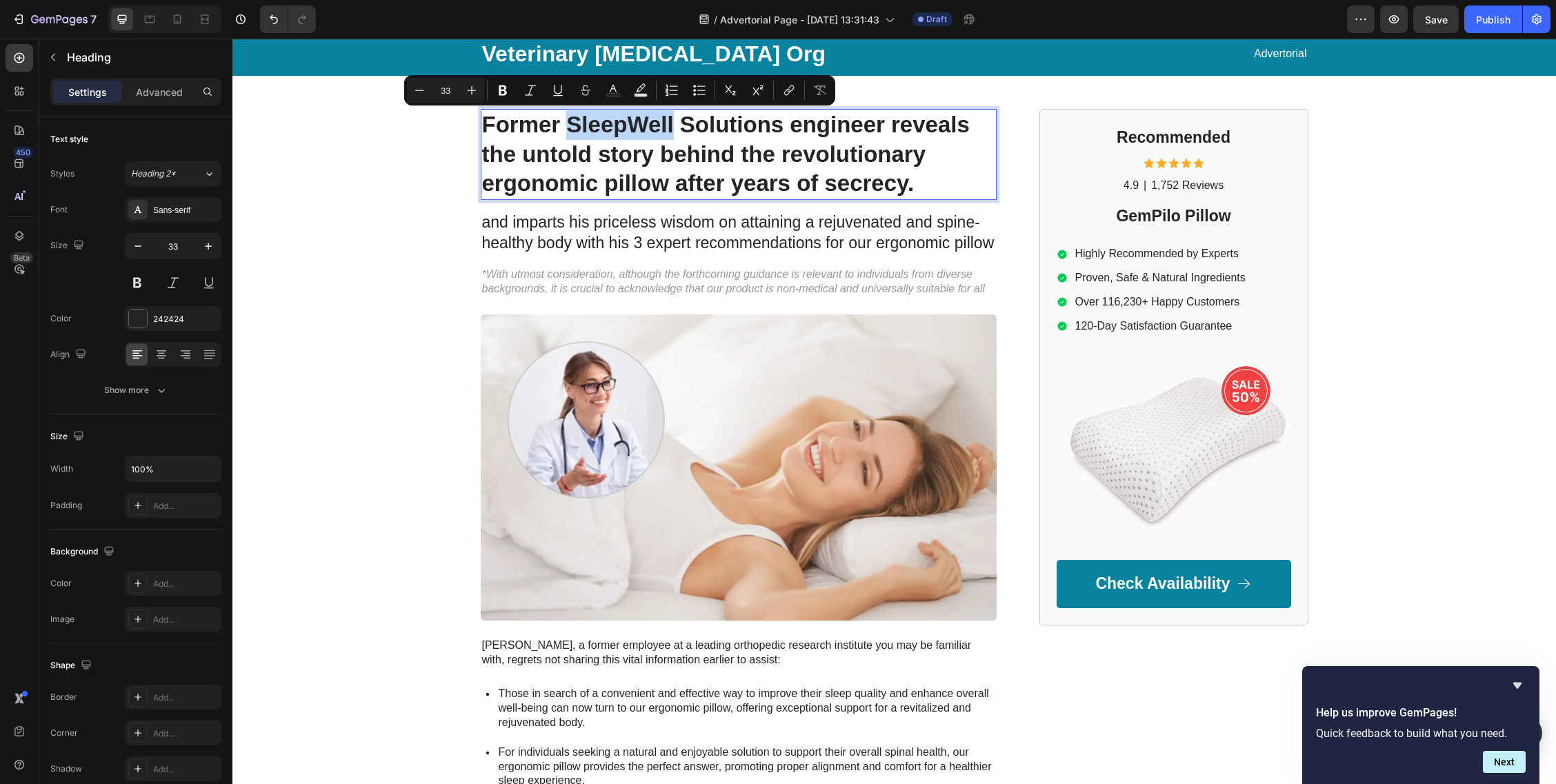
click at [604, 130] on p "Former SleepWell Solutions engineer reveals the untold story behind the revolut…" at bounding box center [738, 154] width 513 height 89
